Goal: Book appointment/travel/reservation

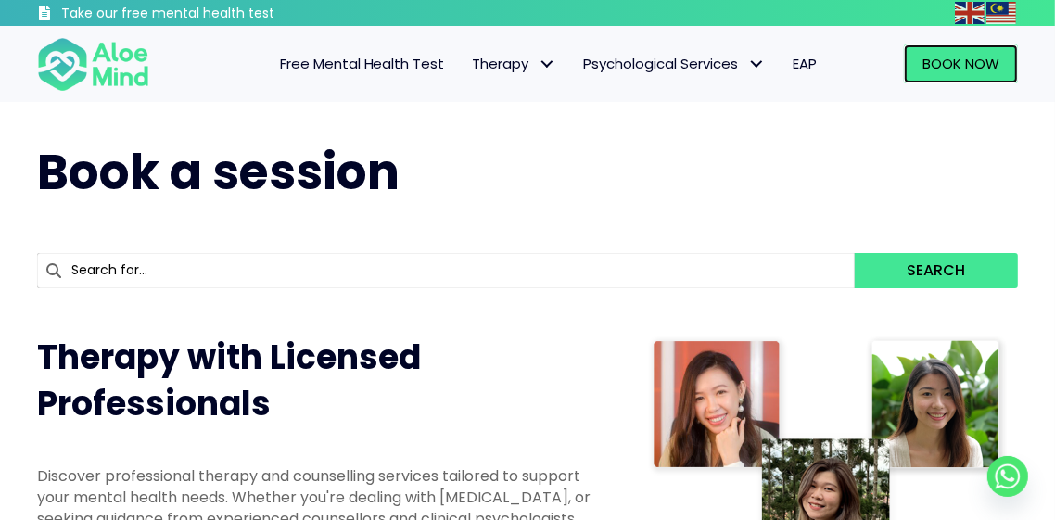
click at [963, 63] on span "Book Now" at bounding box center [961, 63] width 77 height 19
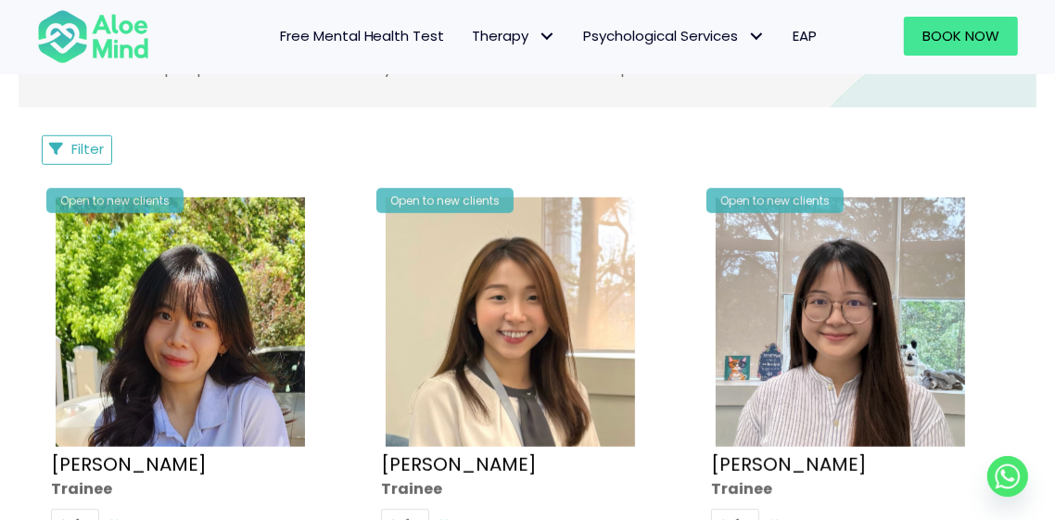
scroll to position [845, 0]
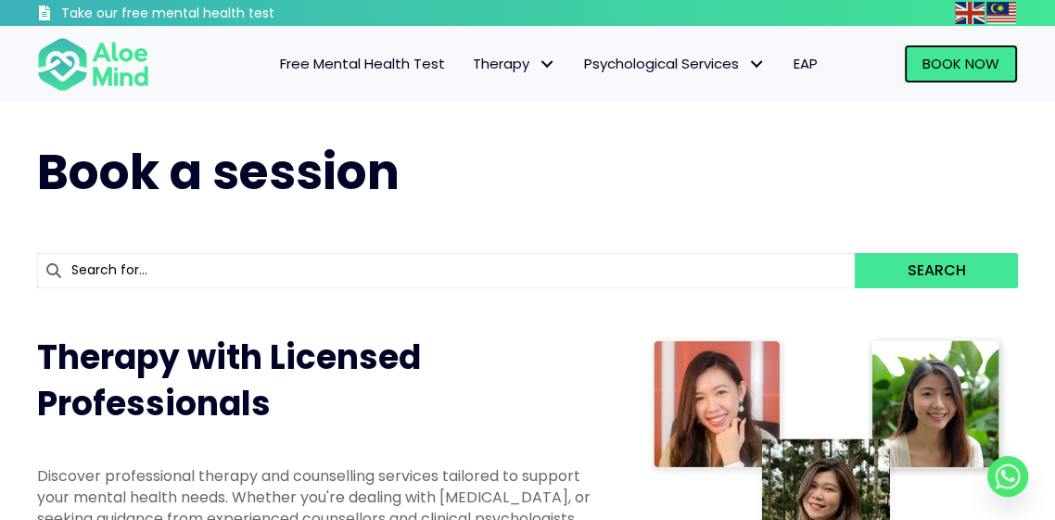
click at [971, 66] on span "Book Now" at bounding box center [961, 63] width 77 height 19
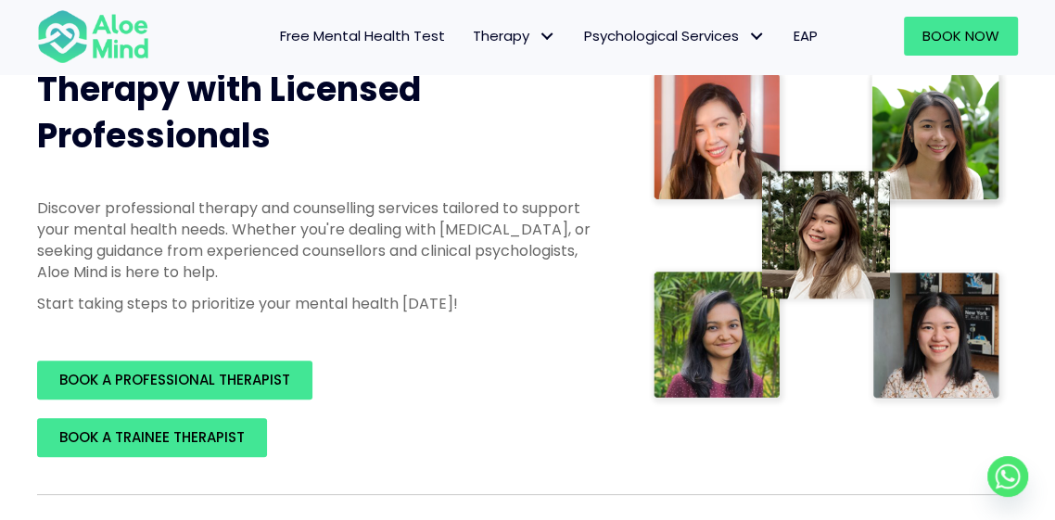
scroll to position [265, 0]
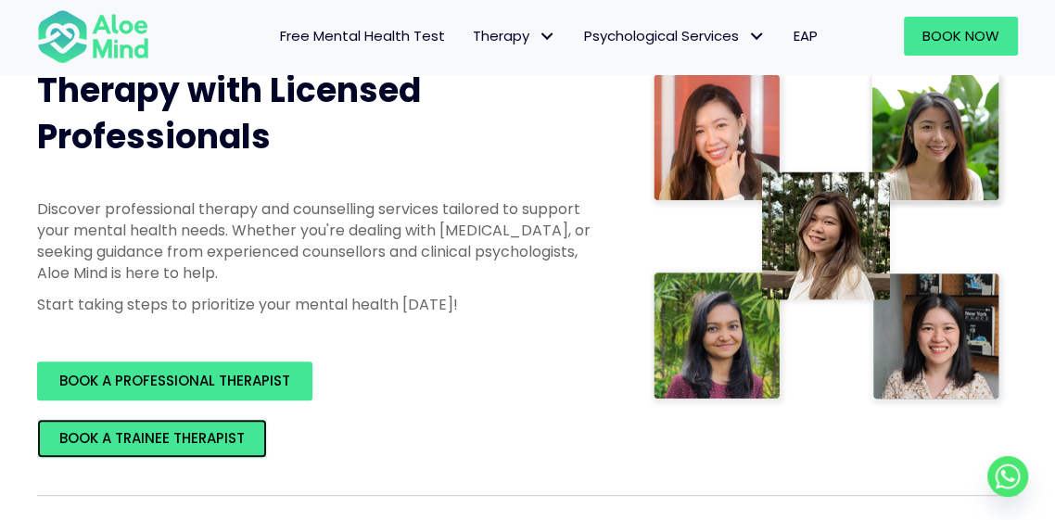
click at [206, 452] on link "BOOK A TRAINEE THERAPIST" at bounding box center [152, 438] width 230 height 39
